Goal: Transaction & Acquisition: Purchase product/service

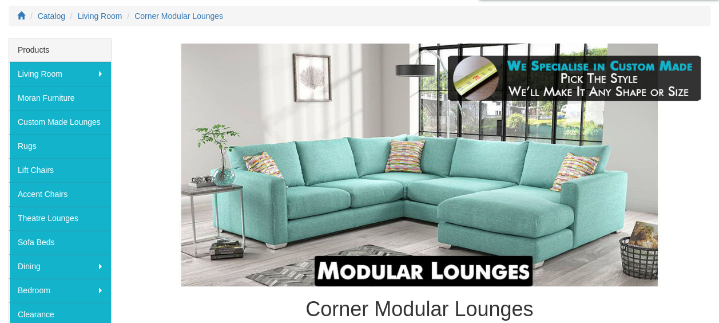
scroll to position [148, 0]
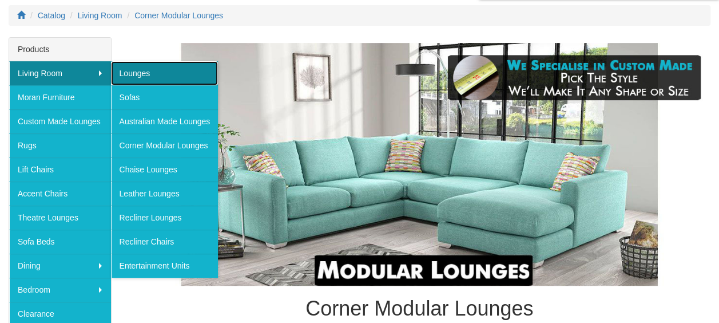
click at [122, 65] on link "Lounges" at bounding box center [165, 73] width 108 height 24
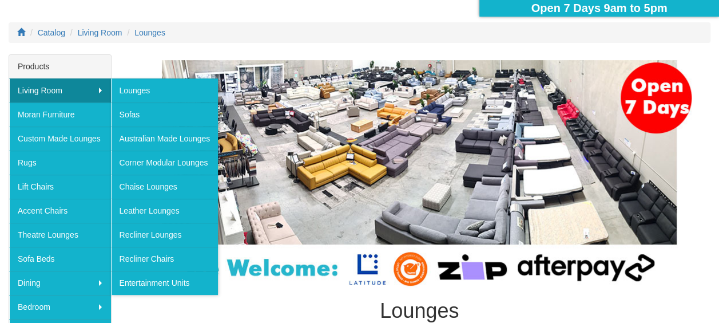
scroll to position [133, 0]
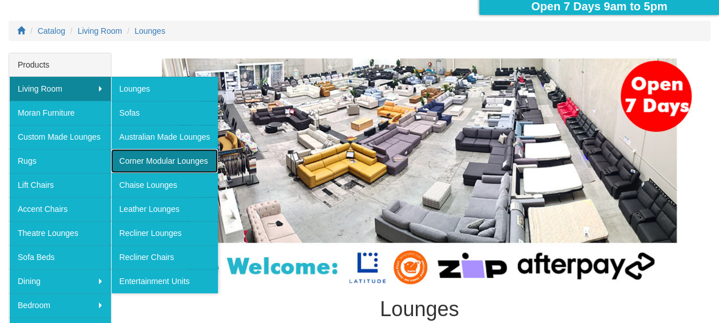
click at [144, 157] on link "Corner Modular Lounges" at bounding box center [165, 161] width 108 height 24
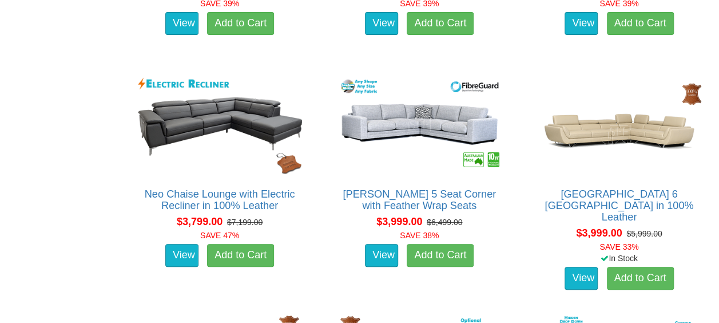
scroll to position [2229, 0]
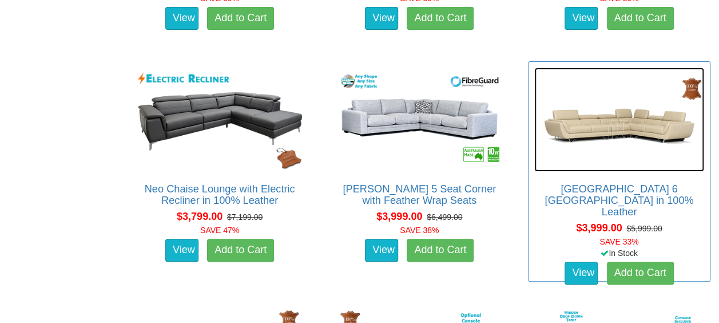
click at [616, 136] on img at bounding box center [619, 120] width 170 height 104
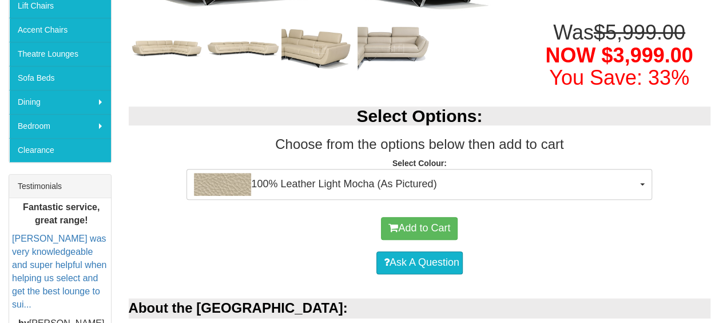
scroll to position [312, 0]
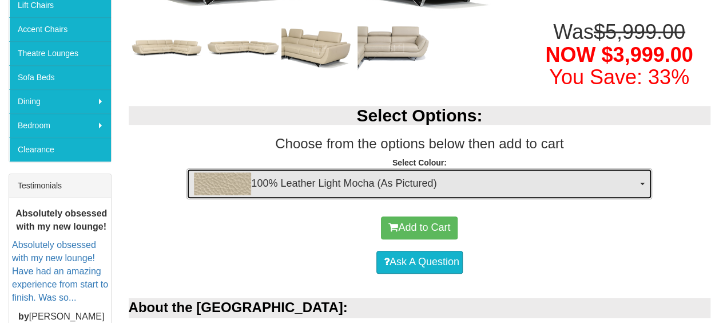
click at [306, 172] on span "100% Leather Light Mocha (As Pictured)" at bounding box center [415, 183] width 443 height 23
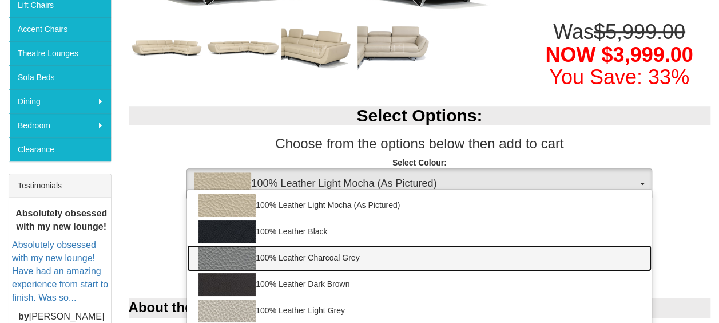
click at [298, 245] on link "100% Leather Charcoal Grey" at bounding box center [419, 258] width 465 height 26
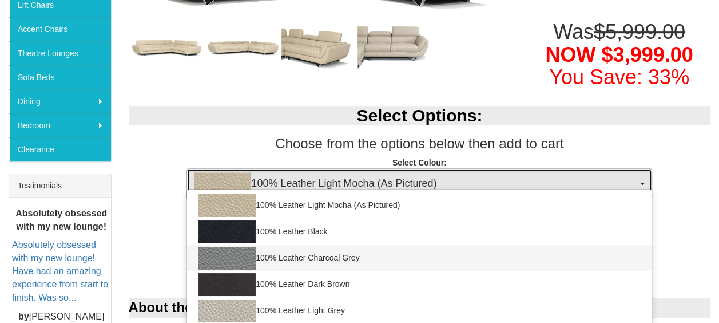
select select "1144"
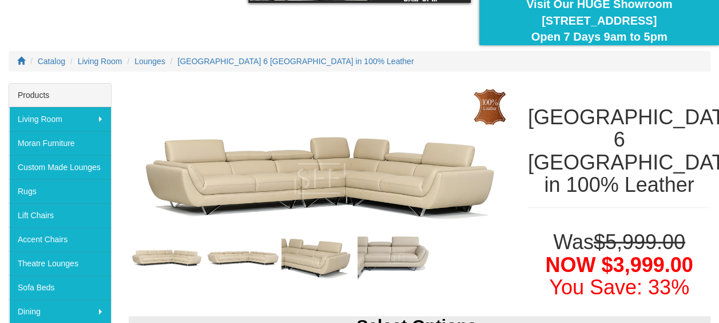
scroll to position [105, 0]
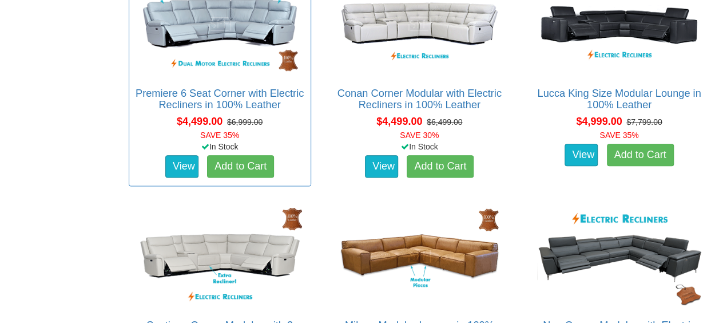
scroll to position [2787, 0]
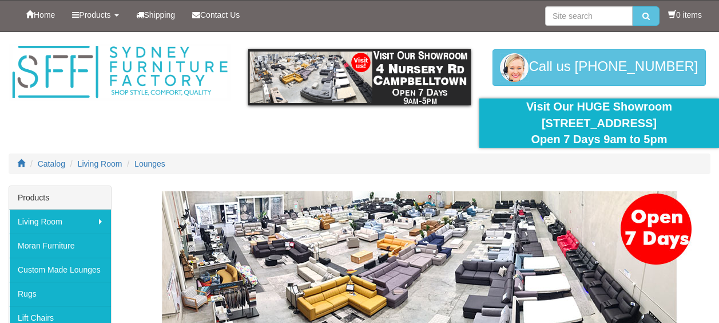
scroll to position [133, 0]
